Goal: Task Accomplishment & Management: Use online tool/utility

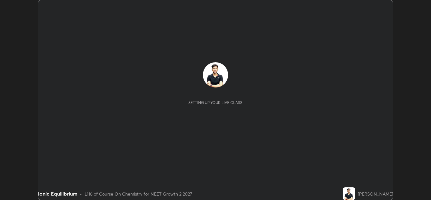
scroll to position [200, 431]
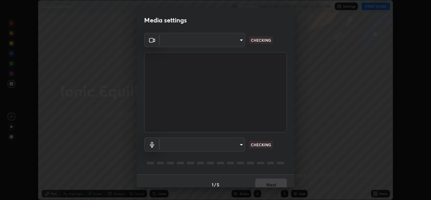
type input "e7f5d75c66a8ec01b6be6c8d9fba877b5f6738b88fd0c20368e9895a02b6f94a"
type input "c0ce66c8bbbc50cecfc637ad784d982a6a517474f8015640e1e83654bc784383"
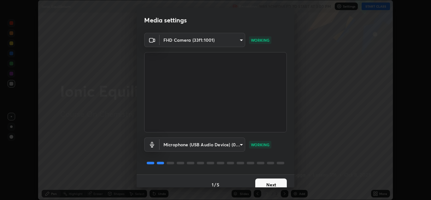
scroll to position [7, 0]
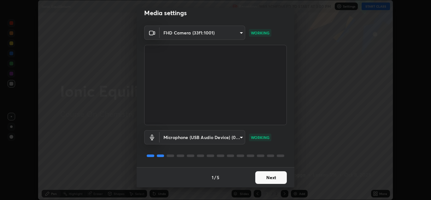
click at [274, 177] on button "Next" at bounding box center [271, 177] width 32 height 13
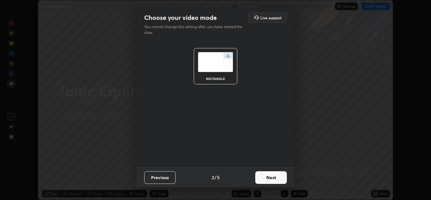
click at [275, 176] on button "Next" at bounding box center [271, 177] width 32 height 13
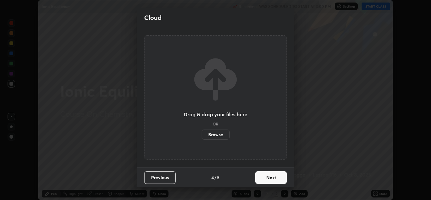
click at [270, 175] on button "Next" at bounding box center [271, 177] width 32 height 13
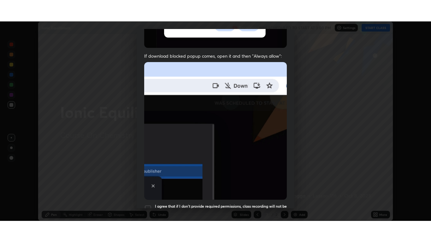
scroll to position [136, 0]
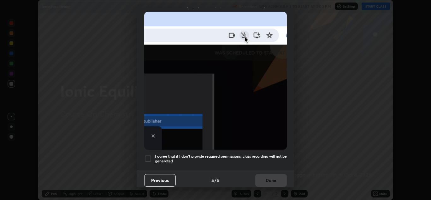
click at [149, 155] on div at bounding box center [148, 159] width 8 height 8
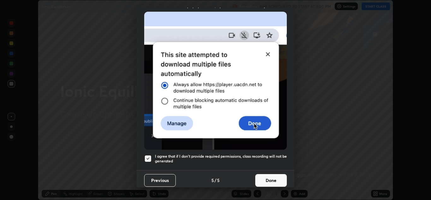
click at [267, 177] on button "Done" at bounding box center [271, 180] width 32 height 13
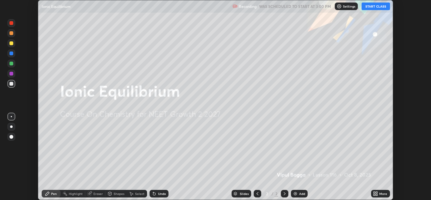
click at [372, 9] on button "START CLASS" at bounding box center [376, 7] width 28 height 8
click at [377, 192] on icon at bounding box center [377, 193] width 2 height 2
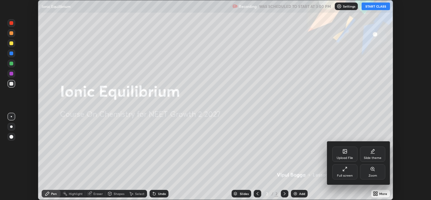
click at [352, 170] on div "Full screen" at bounding box center [344, 171] width 25 height 15
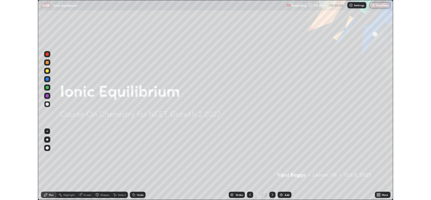
scroll to position [242, 431]
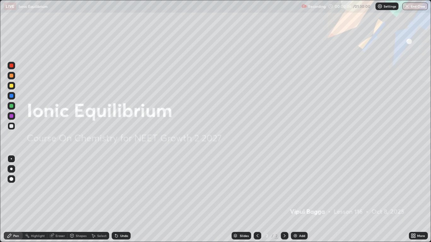
click at [14, 89] on div at bounding box center [12, 86] width 8 height 8
click at [10, 176] on div at bounding box center [12, 179] width 8 height 8
click at [298, 199] on img at bounding box center [295, 236] width 5 height 5
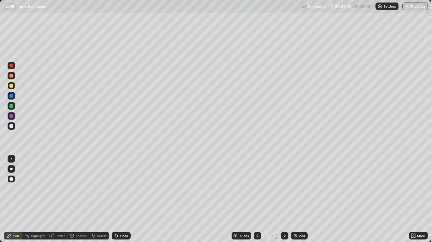
click at [11, 86] on div at bounding box center [11, 86] width 4 height 4
click at [58, 199] on div "Eraser" at bounding box center [60, 236] width 9 height 3
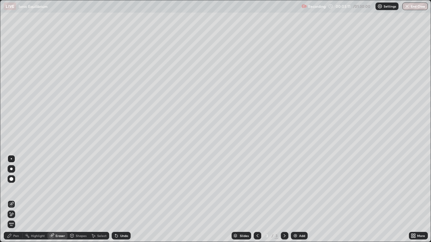
click at [78, 199] on div "Shapes" at bounding box center [81, 236] width 11 height 3
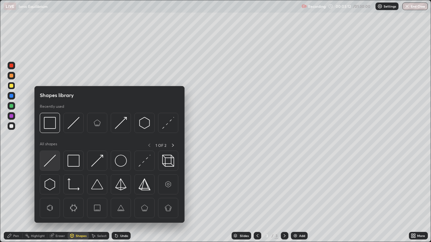
click at [49, 161] on img at bounding box center [50, 161] width 12 height 12
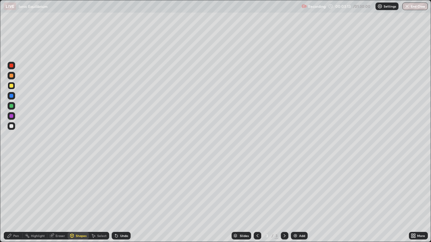
click at [11, 126] on div at bounding box center [11, 126] width 4 height 4
click at [15, 199] on div "Pen" at bounding box center [16, 236] width 6 height 3
click at [11, 87] on div at bounding box center [11, 86] width 4 height 4
click at [13, 126] on div at bounding box center [11, 126] width 4 height 4
click at [118, 199] on icon at bounding box center [116, 236] width 5 height 5
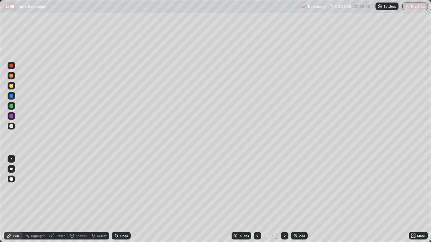
click at [118, 199] on icon at bounding box center [116, 236] width 5 height 5
click at [78, 199] on div "Shapes" at bounding box center [81, 236] width 11 height 3
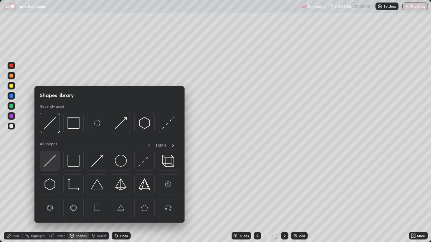
click at [50, 160] on img at bounding box center [50, 161] width 12 height 12
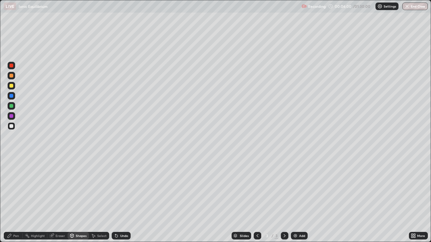
click at [14, 199] on div "Pen" at bounding box center [16, 236] width 6 height 3
click at [15, 199] on div "Pen" at bounding box center [16, 236] width 6 height 3
click at [10, 128] on div at bounding box center [11, 126] width 4 height 4
click at [79, 199] on div "Shapes" at bounding box center [81, 236] width 11 height 3
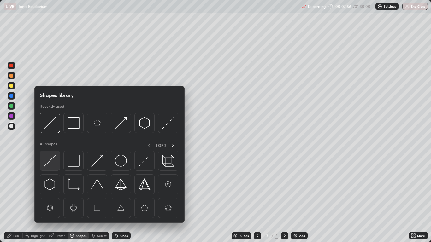
click at [53, 160] on img at bounding box center [50, 161] width 12 height 12
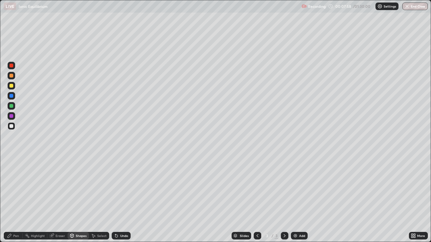
click at [17, 199] on div "Pen" at bounding box center [16, 236] width 6 height 3
click at [122, 199] on div "Undo" at bounding box center [124, 236] width 8 height 3
click at [10, 106] on div at bounding box center [11, 106] width 4 height 4
click at [12, 95] on div at bounding box center [11, 96] width 4 height 4
click at [120, 199] on div "Undo" at bounding box center [124, 236] width 8 height 3
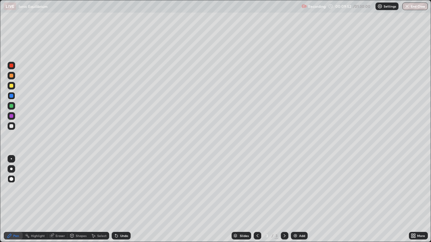
click at [12, 106] on div at bounding box center [11, 106] width 4 height 4
click at [124, 199] on div "Undo" at bounding box center [124, 236] width 8 height 3
click at [12, 126] on div at bounding box center [11, 126] width 4 height 4
click at [11, 96] on div at bounding box center [11, 96] width 4 height 4
click at [11, 106] on div at bounding box center [11, 106] width 4 height 4
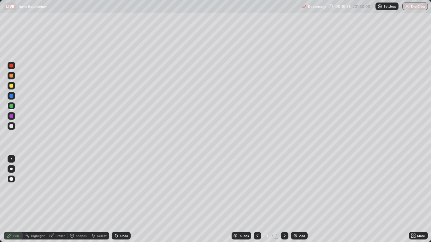
click at [122, 199] on div "Undo" at bounding box center [124, 236] width 8 height 3
click at [11, 126] on div at bounding box center [11, 126] width 4 height 4
click at [12, 96] on div at bounding box center [11, 96] width 4 height 4
click at [299, 199] on div "Add" at bounding box center [302, 236] width 6 height 3
click at [10, 126] on div at bounding box center [11, 126] width 4 height 4
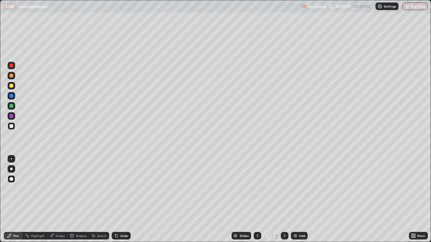
click at [65, 199] on div "Eraser" at bounding box center [60, 236] width 9 height 3
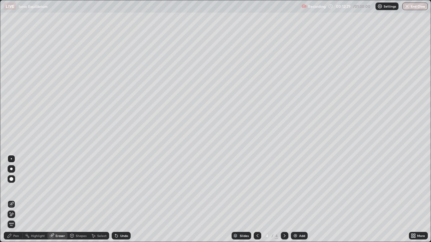
click at [78, 199] on div "Shapes" at bounding box center [78, 236] width 21 height 8
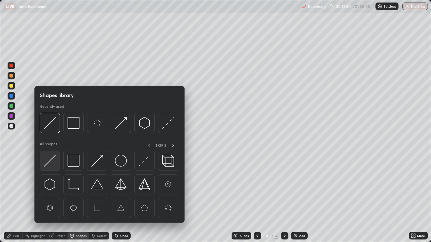
click at [51, 163] on img at bounding box center [50, 161] width 12 height 12
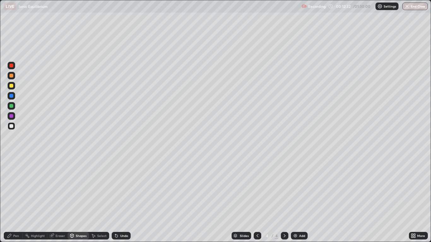
click at [13, 199] on div "Pen" at bounding box center [13, 236] width 19 height 8
click at [11, 87] on div at bounding box center [11, 86] width 4 height 4
click at [80, 199] on div "Shapes" at bounding box center [81, 236] width 11 height 3
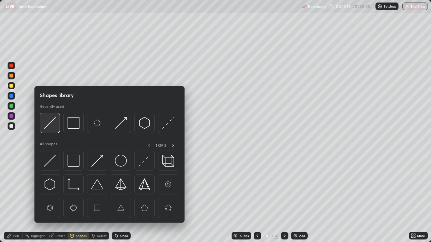
click at [54, 126] on img at bounding box center [50, 123] width 12 height 12
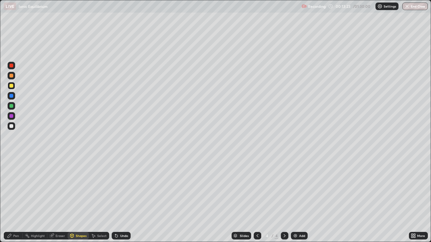
click at [12, 199] on icon at bounding box center [9, 236] width 5 height 5
click at [11, 124] on div at bounding box center [11, 126] width 4 height 4
click at [124, 199] on div "Undo" at bounding box center [124, 236] width 8 height 3
click at [124, 199] on div "Undo" at bounding box center [121, 236] width 19 height 8
click at [122, 199] on div "Undo" at bounding box center [121, 236] width 19 height 8
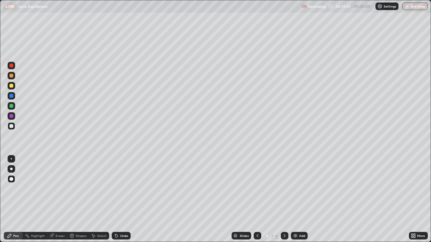
click at [122, 199] on div "Undo" at bounding box center [121, 236] width 19 height 8
click at [117, 199] on div "Undo" at bounding box center [121, 236] width 19 height 8
click at [116, 199] on div "Undo" at bounding box center [121, 236] width 19 height 8
click at [125, 199] on div "Undo" at bounding box center [124, 236] width 8 height 3
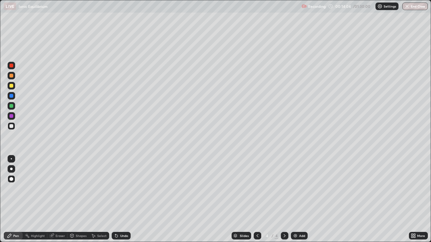
click at [122, 199] on div "Undo" at bounding box center [124, 236] width 8 height 3
click at [125, 199] on div "Undo" at bounding box center [124, 236] width 8 height 3
click at [120, 199] on div "Undo" at bounding box center [124, 236] width 8 height 3
click at [115, 199] on icon at bounding box center [115, 235] width 1 height 1
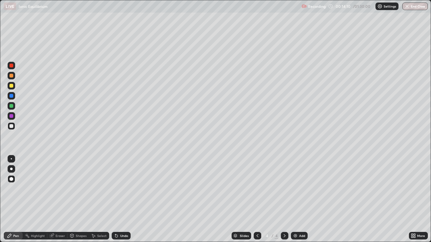
click at [115, 199] on icon at bounding box center [115, 235] width 1 height 1
click at [115, 199] on icon at bounding box center [116, 236] width 5 height 5
click at [116, 199] on div "Undo" at bounding box center [121, 236] width 19 height 8
click at [115, 199] on icon at bounding box center [115, 235] width 1 height 1
click at [124, 199] on div "Undo" at bounding box center [124, 236] width 8 height 3
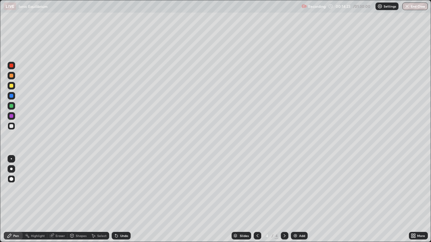
click at [125, 199] on div "Undo" at bounding box center [124, 236] width 8 height 3
click at [124, 199] on div "Undo" at bounding box center [124, 236] width 8 height 3
click at [122, 199] on div "Undo" at bounding box center [124, 236] width 8 height 3
click at [121, 199] on div "Undo" at bounding box center [124, 236] width 8 height 3
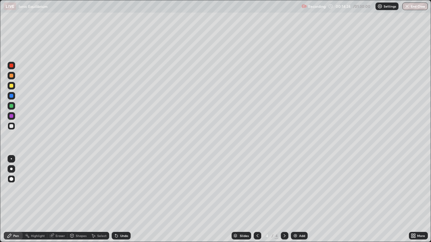
click at [120, 199] on div "Undo" at bounding box center [124, 236] width 8 height 3
click at [122, 199] on div "Undo" at bounding box center [121, 236] width 19 height 8
click at [258, 199] on icon at bounding box center [257, 236] width 5 height 5
click at [285, 199] on icon at bounding box center [284, 236] width 5 height 5
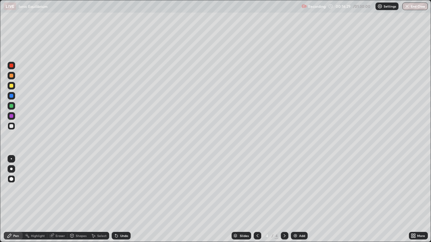
click at [11, 199] on div "Pen" at bounding box center [13, 236] width 19 height 8
click at [11, 87] on div at bounding box center [11, 86] width 4 height 4
click at [294, 199] on img at bounding box center [295, 236] width 5 height 5
click at [12, 126] on div at bounding box center [11, 126] width 4 height 4
click at [115, 199] on icon at bounding box center [115, 235] width 1 height 1
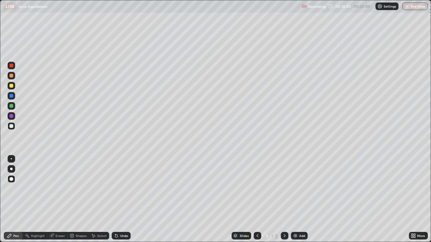
click at [120, 199] on div "Undo" at bounding box center [121, 236] width 19 height 8
click at [121, 199] on div "Undo" at bounding box center [121, 236] width 19 height 8
click at [123, 199] on div "Undo" at bounding box center [121, 236] width 19 height 8
click at [16, 199] on div "Pen" at bounding box center [16, 236] width 6 height 3
click at [11, 127] on div at bounding box center [11, 126] width 4 height 4
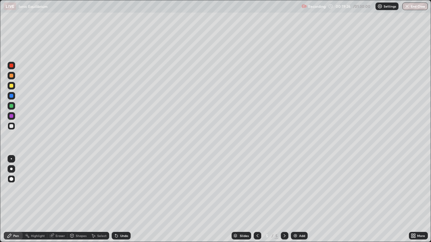
click at [14, 108] on div at bounding box center [12, 106] width 8 height 8
click at [122, 199] on div "Undo" at bounding box center [124, 236] width 8 height 3
click at [76, 199] on div "Shapes" at bounding box center [78, 236] width 21 height 8
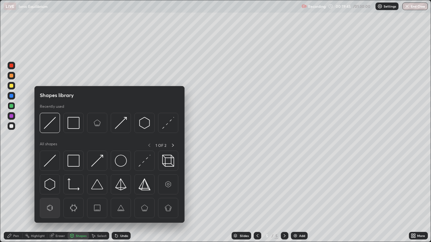
click at [51, 199] on img at bounding box center [50, 208] width 12 height 12
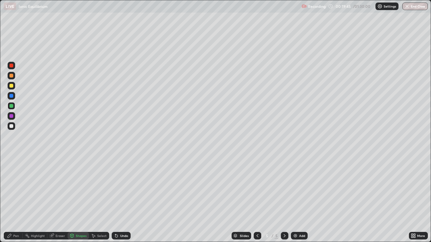
click at [12, 126] on div at bounding box center [11, 126] width 4 height 4
click at [57, 199] on div "Eraser" at bounding box center [57, 236] width 20 height 8
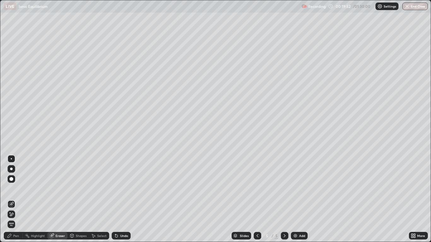
click at [16, 199] on div "Pen" at bounding box center [16, 236] width 6 height 3
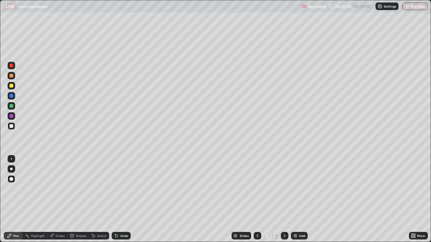
click at [14, 126] on div at bounding box center [12, 126] width 8 height 8
click at [76, 199] on div "Shapes" at bounding box center [78, 236] width 21 height 8
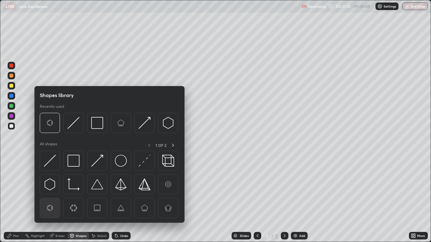
click at [50, 199] on img at bounding box center [50, 208] width 12 height 12
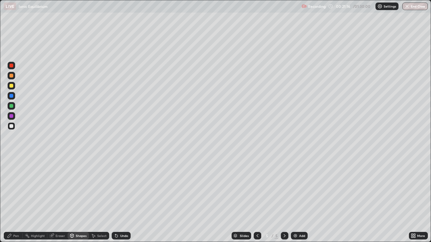
click at [18, 199] on div "Pen" at bounding box center [13, 236] width 19 height 8
click at [285, 199] on icon at bounding box center [284, 236] width 5 height 5
click at [295, 199] on img at bounding box center [295, 236] width 5 height 5
click at [11, 86] on div at bounding box center [11, 86] width 4 height 4
click at [78, 199] on div "Shapes" at bounding box center [81, 236] width 11 height 3
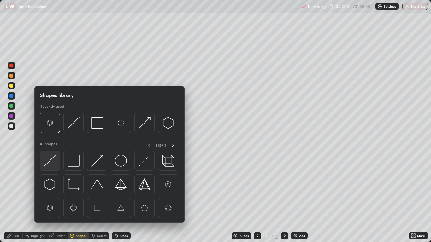
click at [49, 159] on img at bounding box center [50, 161] width 12 height 12
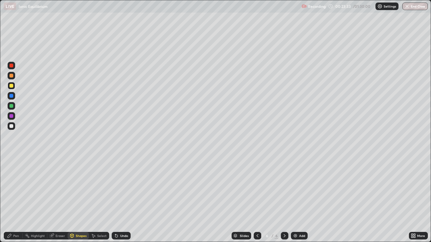
click at [9, 199] on icon at bounding box center [10, 236] width 4 height 4
click at [12, 126] on div at bounding box center [11, 126] width 4 height 4
click at [12, 128] on div at bounding box center [11, 126] width 4 height 4
click at [13, 199] on div "Pen" at bounding box center [16, 236] width 6 height 3
click at [122, 199] on div "Undo" at bounding box center [124, 236] width 8 height 3
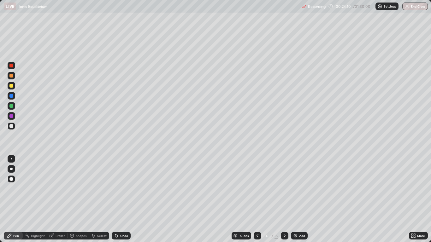
click at [78, 199] on div "Shapes" at bounding box center [81, 236] width 11 height 3
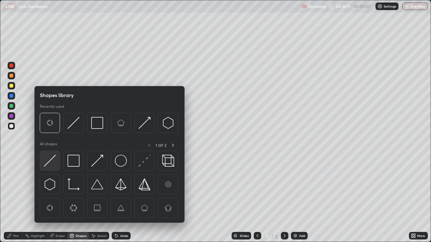
click at [52, 163] on img at bounding box center [50, 161] width 12 height 12
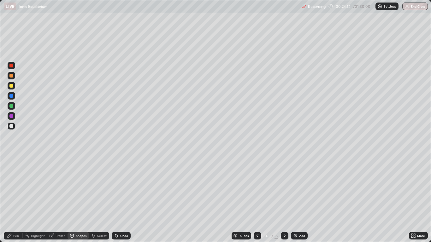
click at [14, 199] on div "Pen" at bounding box center [16, 236] width 6 height 3
click at [79, 199] on div "Shapes" at bounding box center [81, 236] width 11 height 3
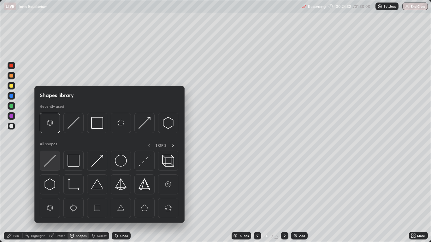
click at [51, 158] on img at bounding box center [50, 161] width 12 height 12
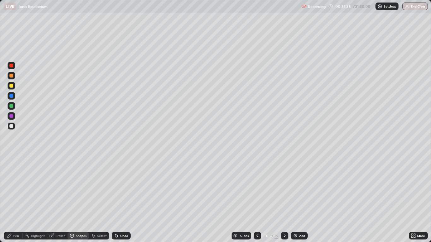
click at [13, 199] on div "Pen" at bounding box center [13, 236] width 19 height 8
click at [63, 199] on div "Eraser" at bounding box center [60, 236] width 9 height 3
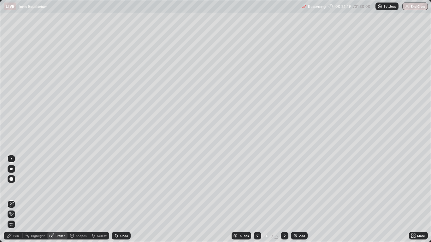
click at [78, 199] on div "Shapes" at bounding box center [81, 236] width 11 height 3
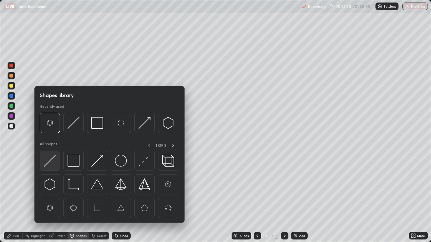
click at [53, 160] on img at bounding box center [50, 161] width 12 height 12
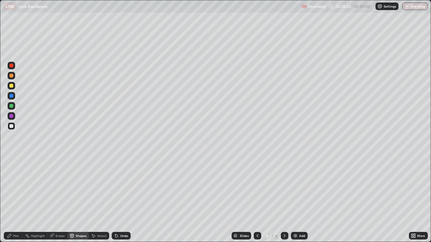
click at [14, 199] on div "Pen" at bounding box center [16, 236] width 6 height 3
click at [11, 85] on div at bounding box center [11, 86] width 4 height 4
click at [12, 127] on div at bounding box center [11, 126] width 4 height 4
click at [11, 116] on div at bounding box center [11, 116] width 4 height 4
click at [15, 106] on div at bounding box center [12, 106] width 8 height 8
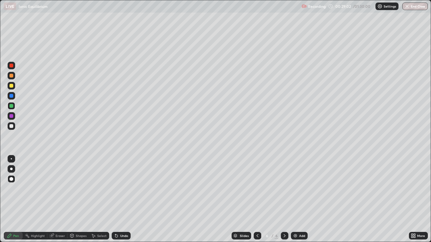
click at [10, 127] on div at bounding box center [11, 126] width 4 height 4
click at [120, 199] on div "Undo" at bounding box center [124, 236] width 8 height 3
click at [123, 199] on div "Undo" at bounding box center [124, 236] width 8 height 3
click at [11, 108] on div at bounding box center [11, 106] width 4 height 4
click at [11, 127] on div at bounding box center [11, 126] width 4 height 4
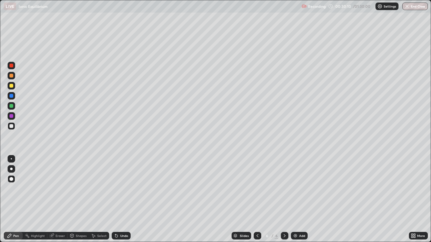
click at [78, 199] on div "Shapes" at bounding box center [78, 236] width 21 height 8
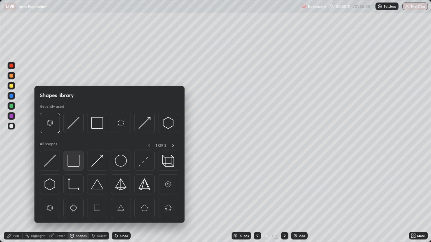
click at [72, 162] on img at bounding box center [74, 161] width 12 height 12
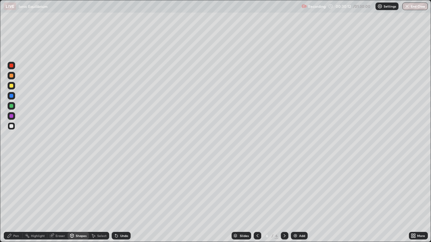
click at [13, 64] on div at bounding box center [11, 66] width 4 height 4
click at [13, 199] on div "Pen" at bounding box center [13, 236] width 19 height 8
click at [11, 127] on div at bounding box center [11, 126] width 4 height 4
click at [19, 199] on div "Pen" at bounding box center [16, 236] width 6 height 3
click at [283, 199] on icon at bounding box center [284, 236] width 5 height 5
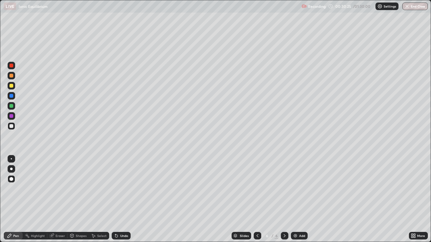
click at [296, 199] on img at bounding box center [295, 236] width 5 height 5
click at [121, 199] on div "Undo" at bounding box center [121, 236] width 19 height 8
click at [122, 199] on div "Undo" at bounding box center [124, 236] width 8 height 3
click at [80, 199] on div "Shapes" at bounding box center [81, 236] width 11 height 3
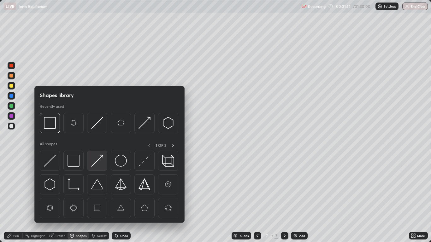
click at [96, 158] on img at bounding box center [97, 161] width 12 height 12
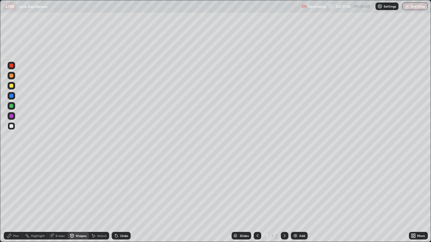
click at [18, 199] on div "Pen" at bounding box center [13, 236] width 19 height 8
click at [122, 199] on div "Undo" at bounding box center [124, 236] width 8 height 3
click at [83, 199] on div "Shapes" at bounding box center [81, 236] width 11 height 3
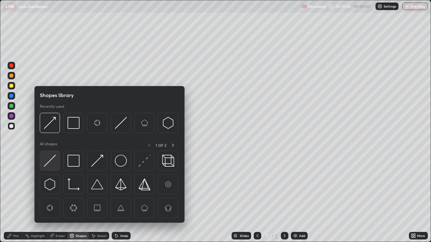
click at [55, 156] on img at bounding box center [50, 161] width 12 height 12
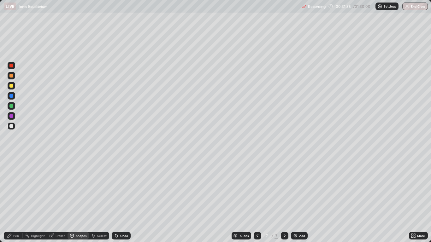
click at [12, 66] on div at bounding box center [11, 66] width 4 height 4
click at [15, 199] on div "Pen" at bounding box center [16, 236] width 6 height 3
click at [12, 125] on div at bounding box center [11, 126] width 4 height 4
click at [14, 199] on div "Pen" at bounding box center [16, 236] width 6 height 3
click at [80, 199] on div "Shapes" at bounding box center [81, 236] width 11 height 3
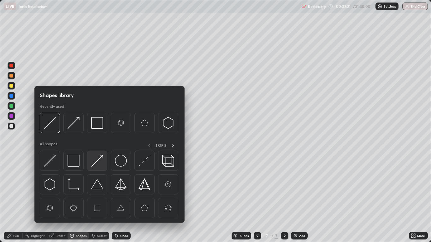
click at [95, 159] on img at bounding box center [97, 161] width 12 height 12
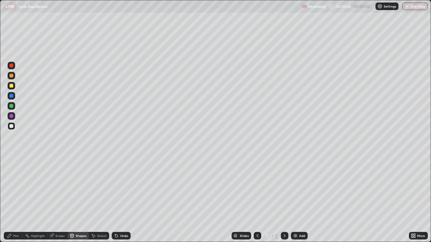
click at [18, 199] on div "Pen" at bounding box center [16, 236] width 6 height 3
click at [13, 105] on div at bounding box center [11, 106] width 4 height 4
click at [10, 126] on div at bounding box center [11, 126] width 4 height 4
click at [124, 199] on div "Undo" at bounding box center [124, 236] width 8 height 3
click at [257, 199] on icon at bounding box center [257, 236] width 5 height 5
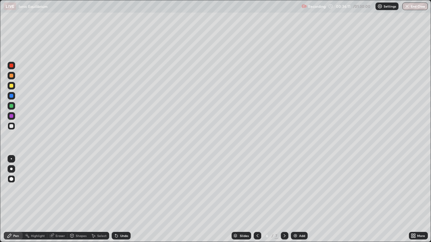
click at [283, 199] on icon at bounding box center [284, 236] width 5 height 5
click at [257, 199] on icon at bounding box center [257, 236] width 5 height 5
click at [285, 199] on icon at bounding box center [284, 236] width 5 height 5
click at [299, 199] on div "Add" at bounding box center [302, 236] width 6 height 3
click at [15, 199] on div "Pen" at bounding box center [16, 236] width 6 height 3
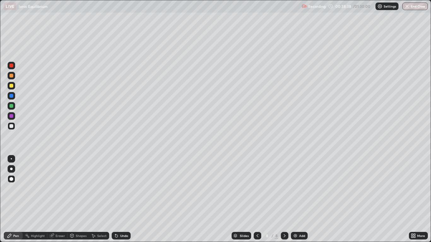
click at [12, 123] on div at bounding box center [12, 126] width 8 height 8
click at [81, 199] on div "Shapes" at bounding box center [81, 236] width 11 height 3
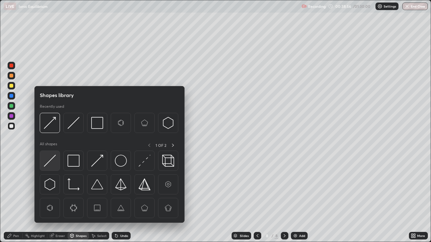
click at [50, 160] on img at bounding box center [50, 161] width 12 height 12
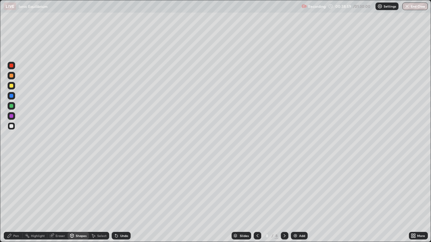
click at [17, 199] on div "Pen" at bounding box center [16, 236] width 6 height 3
click at [14, 127] on div at bounding box center [12, 126] width 8 height 8
click at [80, 199] on div "Shapes" at bounding box center [81, 236] width 11 height 3
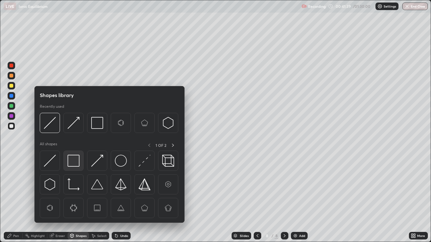
click at [71, 159] on img at bounding box center [74, 161] width 12 height 12
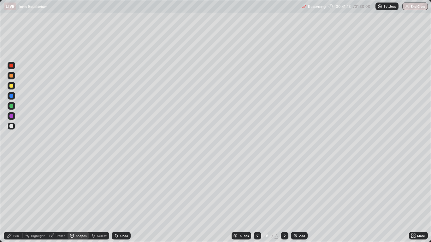
click at [15, 199] on div "Pen" at bounding box center [16, 236] width 6 height 3
click at [10, 127] on div at bounding box center [11, 126] width 4 height 4
click at [257, 199] on icon at bounding box center [258, 236] width 2 height 3
click at [16, 199] on div "Pen" at bounding box center [16, 236] width 6 height 3
click at [9, 106] on div at bounding box center [11, 106] width 4 height 4
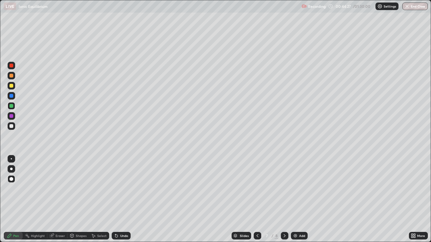
click at [282, 199] on icon at bounding box center [284, 236] width 5 height 5
click at [11, 87] on div at bounding box center [11, 86] width 4 height 4
click at [12, 95] on div at bounding box center [11, 96] width 4 height 4
click at [80, 199] on div "Shapes" at bounding box center [81, 236] width 11 height 3
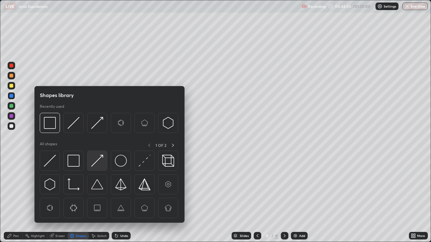
click at [96, 159] on img at bounding box center [97, 161] width 12 height 12
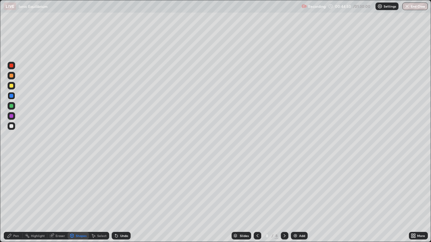
click at [12, 126] on div at bounding box center [11, 126] width 4 height 4
click at [15, 199] on div "Pen" at bounding box center [16, 236] width 6 height 3
click at [12, 76] on div at bounding box center [11, 76] width 4 height 4
click at [12, 128] on div at bounding box center [11, 126] width 4 height 4
click at [11, 109] on div at bounding box center [12, 106] width 8 height 8
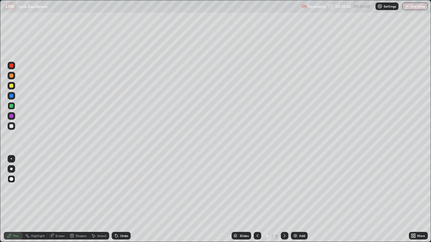
click at [79, 199] on div "Shapes" at bounding box center [81, 236] width 11 height 3
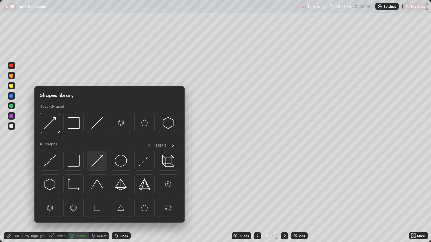
click at [97, 161] on img at bounding box center [97, 161] width 12 height 12
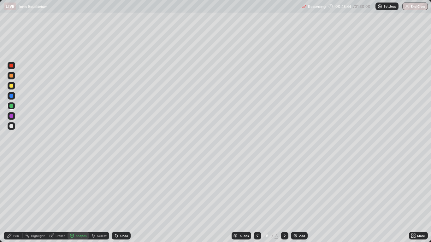
click at [12, 128] on div at bounding box center [11, 126] width 4 height 4
click at [15, 199] on div "Pen" at bounding box center [16, 236] width 6 height 3
click at [10, 95] on div at bounding box center [11, 96] width 4 height 4
click at [125, 199] on div "Undo" at bounding box center [124, 236] width 8 height 3
click at [15, 114] on div at bounding box center [12, 116] width 8 height 8
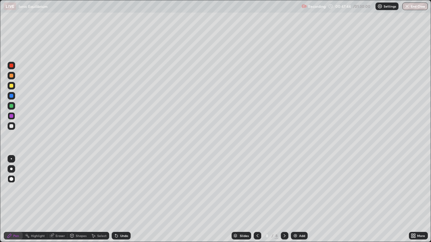
click at [298, 199] on div "Add" at bounding box center [299, 236] width 17 height 8
click at [13, 128] on div at bounding box center [11, 126] width 4 height 4
click at [17, 199] on div "Pen" at bounding box center [16, 236] width 6 height 3
click at [80, 199] on div "Shapes" at bounding box center [81, 236] width 11 height 3
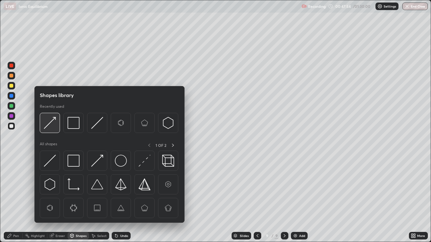
click at [51, 126] on img at bounding box center [50, 123] width 12 height 12
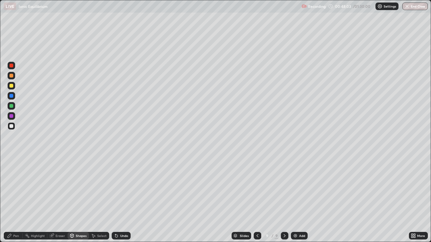
click at [16, 199] on div "Pen" at bounding box center [16, 236] width 6 height 3
click at [15, 199] on div "Pen" at bounding box center [16, 236] width 6 height 3
click at [11, 75] on div at bounding box center [11, 76] width 4 height 4
click at [12, 87] on div at bounding box center [11, 86] width 4 height 4
click at [12, 96] on div at bounding box center [11, 96] width 4 height 4
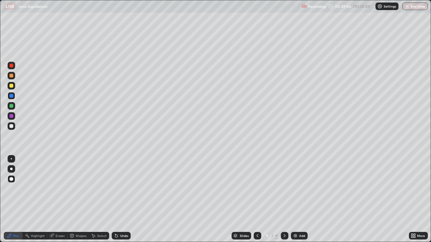
click at [125, 199] on div "Undo" at bounding box center [124, 236] width 8 height 3
click at [126, 199] on div "Undo" at bounding box center [124, 236] width 8 height 3
click at [12, 126] on div at bounding box center [11, 126] width 4 height 4
click at [257, 199] on icon at bounding box center [258, 236] width 2 height 3
click at [285, 199] on icon at bounding box center [285, 236] width 2 height 3
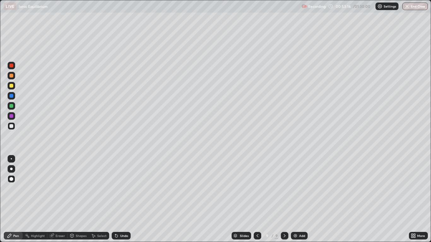
click at [12, 128] on div at bounding box center [11, 126] width 4 height 4
click at [79, 199] on div "Shapes" at bounding box center [81, 236] width 11 height 3
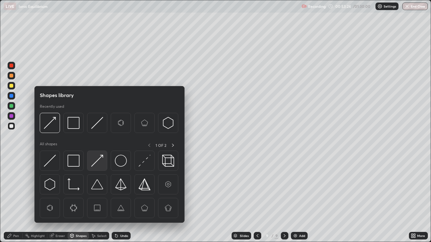
click at [94, 157] on img at bounding box center [97, 161] width 12 height 12
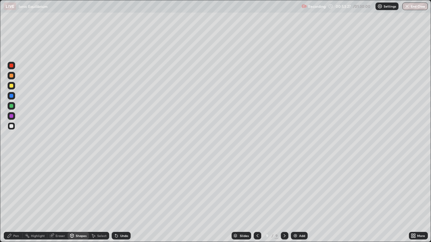
click at [19, 199] on div "Pen" at bounding box center [16, 236] width 6 height 3
click at [11, 96] on div at bounding box center [11, 96] width 4 height 4
click at [12, 126] on div at bounding box center [11, 126] width 4 height 4
click at [80, 199] on div "Shapes" at bounding box center [81, 236] width 11 height 3
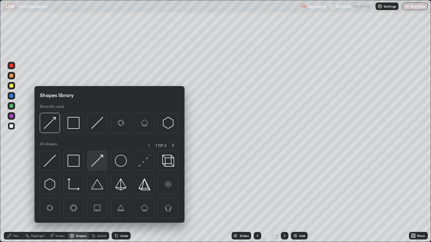
click at [97, 163] on img at bounding box center [97, 161] width 12 height 12
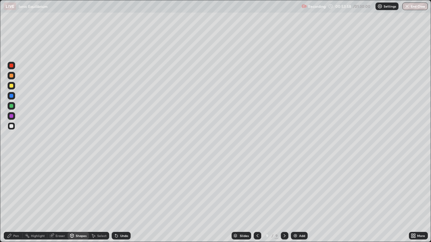
click at [15, 199] on div "Pen" at bounding box center [16, 236] width 6 height 3
click at [12, 126] on div at bounding box center [11, 126] width 4 height 4
click at [259, 199] on div at bounding box center [258, 236] width 8 height 8
click at [285, 199] on icon at bounding box center [284, 236] width 5 height 5
click at [258, 199] on icon at bounding box center [258, 236] width 2 height 3
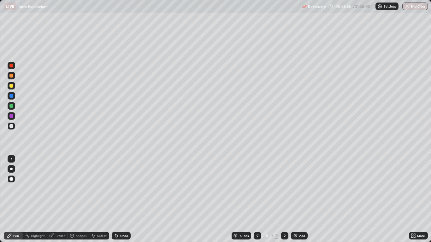
click at [284, 199] on icon at bounding box center [284, 236] width 5 height 5
click at [301, 199] on div "Add" at bounding box center [299, 236] width 17 height 8
click at [17, 199] on div "Pen" at bounding box center [16, 236] width 6 height 3
click at [57, 199] on div "Eraser" at bounding box center [60, 236] width 9 height 3
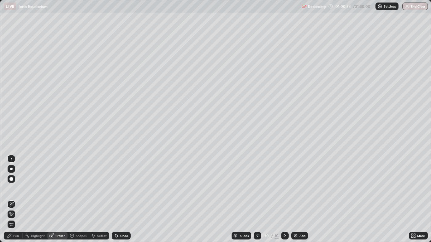
click at [12, 199] on span "Erase all" at bounding box center [11, 225] width 7 height 4
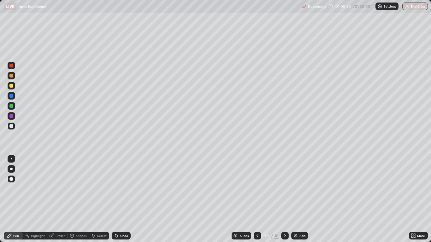
click at [15, 199] on div "Pen" at bounding box center [16, 236] width 6 height 3
click at [15, 125] on div at bounding box center [12, 126] width 8 height 8
click at [124, 199] on div "Undo" at bounding box center [124, 236] width 8 height 3
click at [298, 199] on div "Add" at bounding box center [299, 236] width 17 height 8
click at [120, 199] on div "Undo" at bounding box center [124, 236] width 8 height 3
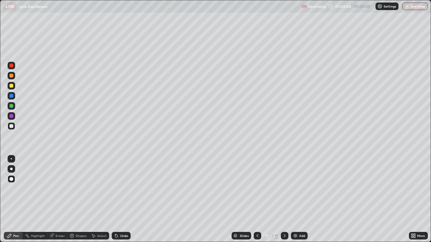
click at [123, 199] on div "Undo" at bounding box center [124, 236] width 8 height 3
click at [62, 199] on div "Eraser" at bounding box center [60, 236] width 9 height 3
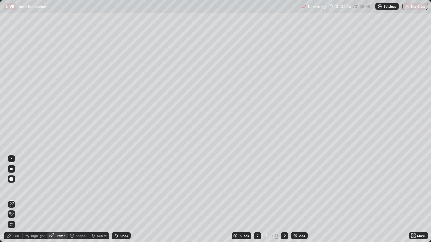
click at [18, 199] on div "Pen" at bounding box center [13, 236] width 19 height 8
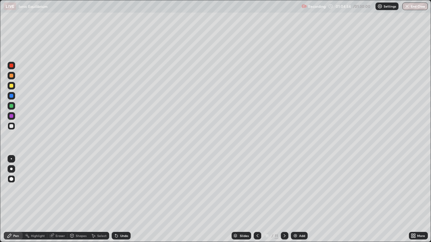
click at [260, 199] on div at bounding box center [258, 236] width 8 height 8
click at [11, 86] on div at bounding box center [11, 86] width 4 height 4
click at [284, 199] on icon at bounding box center [284, 236] width 5 height 5
click at [10, 67] on div at bounding box center [11, 66] width 4 height 4
click at [124, 199] on div "Undo" at bounding box center [124, 236] width 8 height 3
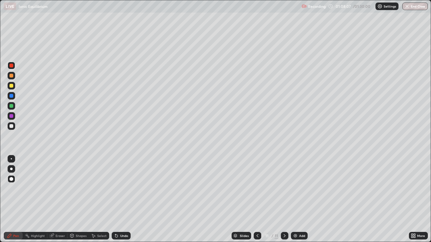
click at [123, 199] on div "Undo" at bounding box center [124, 236] width 8 height 3
click at [296, 199] on img at bounding box center [295, 236] width 5 height 5
click at [125, 199] on div "Undo" at bounding box center [121, 236] width 19 height 8
click at [122, 199] on div "Undo" at bounding box center [121, 236] width 19 height 8
click at [12, 86] on div at bounding box center [11, 86] width 4 height 4
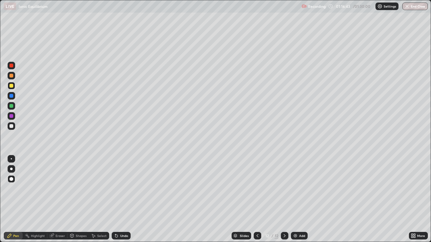
click at [297, 199] on img at bounding box center [295, 236] width 5 height 5
click at [12, 86] on div at bounding box center [11, 86] width 4 height 4
click at [80, 199] on div "Shapes" at bounding box center [81, 236] width 11 height 3
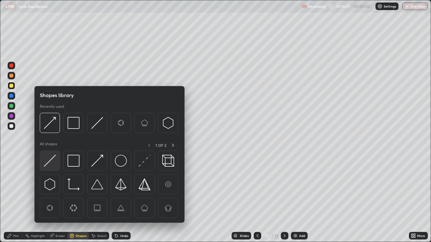
click at [48, 158] on img at bounding box center [50, 161] width 12 height 12
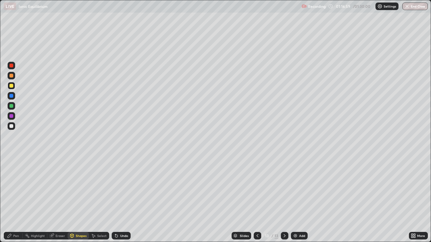
click at [14, 199] on div "Pen" at bounding box center [16, 236] width 6 height 3
click at [298, 199] on img at bounding box center [295, 236] width 5 height 5
click at [11, 86] on div at bounding box center [11, 86] width 4 height 4
click at [125, 199] on div "Undo" at bounding box center [124, 236] width 8 height 3
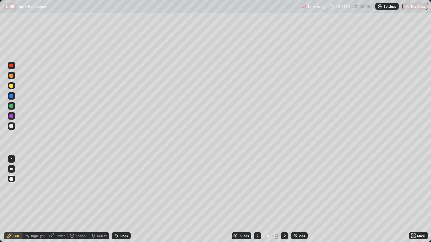
click at [69, 199] on icon at bounding box center [71, 236] width 5 height 5
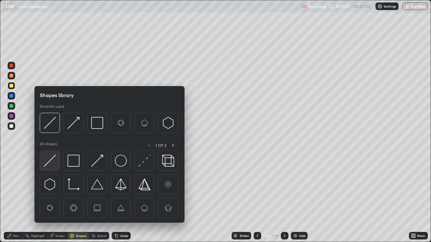
click at [50, 161] on img at bounding box center [50, 161] width 12 height 12
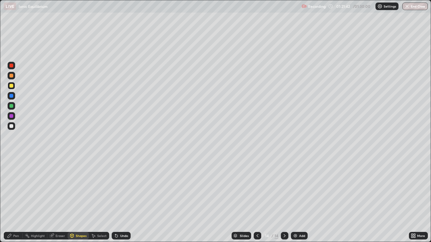
click at [416, 10] on button "End Class" at bounding box center [415, 7] width 26 height 8
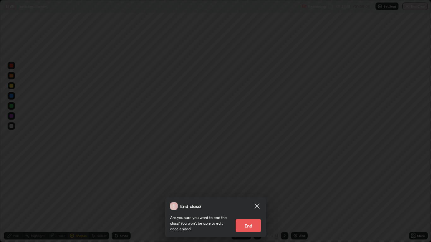
click at [257, 199] on button "End" at bounding box center [248, 226] width 25 height 13
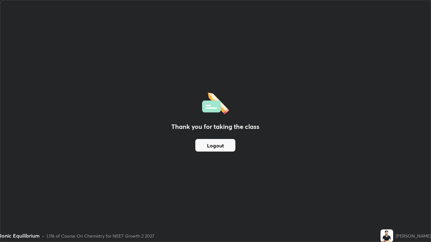
click at [215, 146] on button "Logout" at bounding box center [215, 145] width 40 height 13
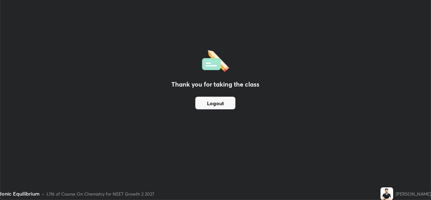
scroll to position [31364, 31133]
